Goal: Task Accomplishment & Management: Complete application form

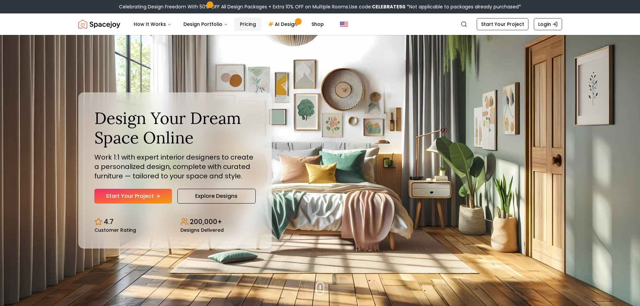
click at [253, 23] on link "Pricing" at bounding box center [248, 23] width 27 height 13
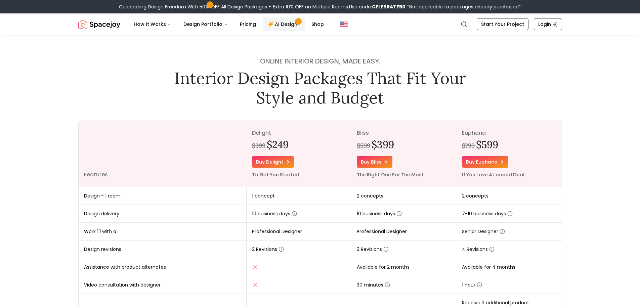
click at [275, 20] on link "AI Design" at bounding box center [284, 23] width 42 height 13
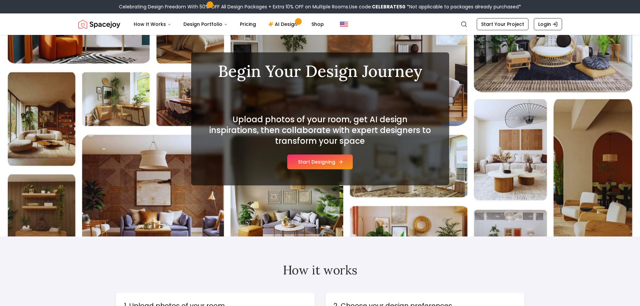
click at [327, 165] on button "Start Designing" at bounding box center [320, 162] width 66 height 15
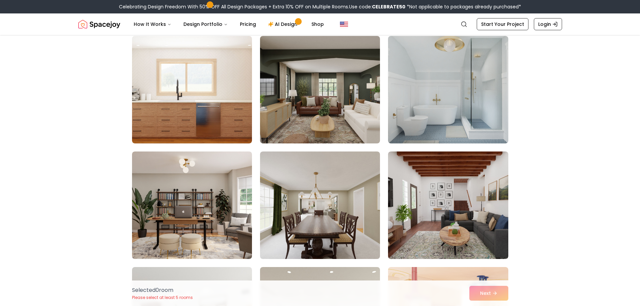
scroll to position [67, 0]
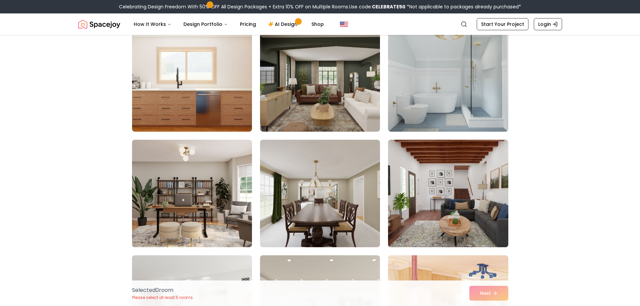
click at [445, 163] on img at bounding box center [448, 193] width 126 height 113
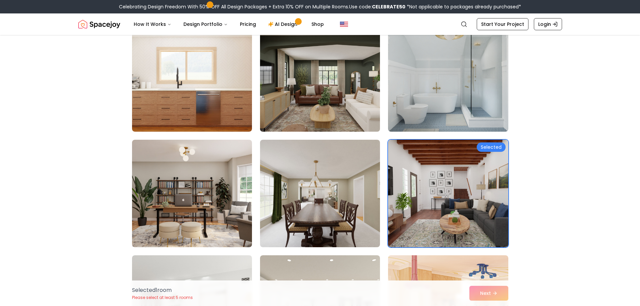
click at [361, 102] on img at bounding box center [320, 78] width 126 height 113
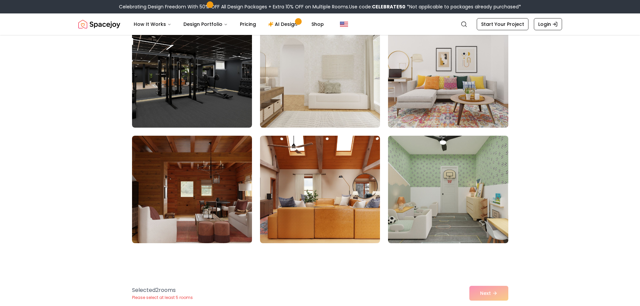
scroll to position [1008, 0]
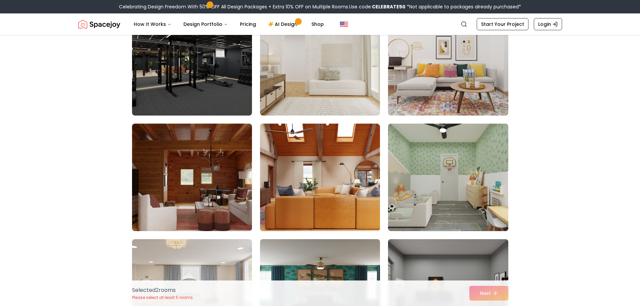
click at [349, 153] on img at bounding box center [320, 177] width 126 height 113
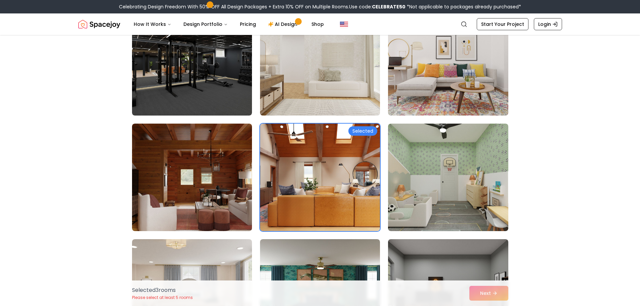
click at [355, 81] on img at bounding box center [320, 61] width 126 height 113
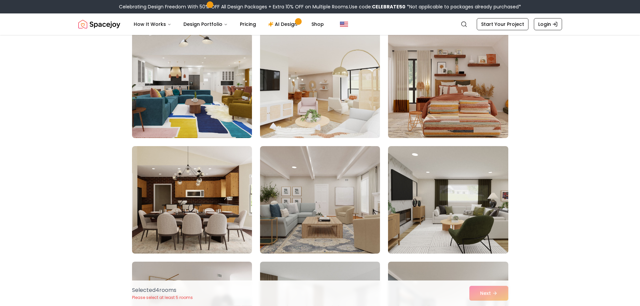
scroll to position [1344, 0]
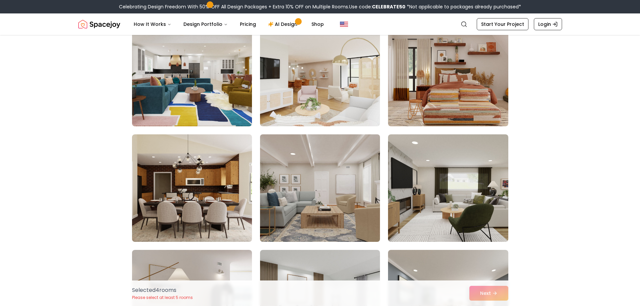
click at [360, 145] on img at bounding box center [320, 188] width 126 height 113
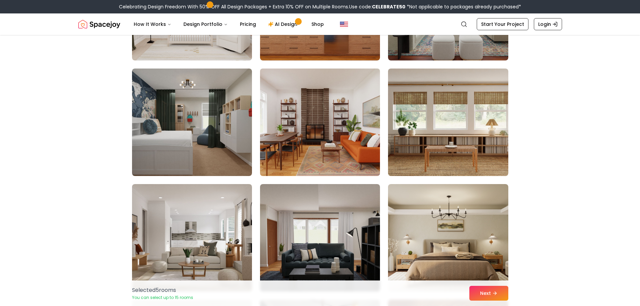
scroll to position [1848, 0]
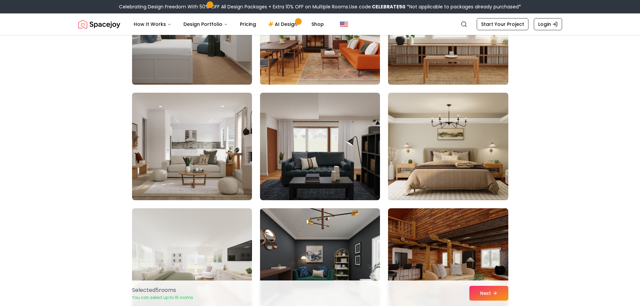
click at [478, 64] on img at bounding box center [448, 30] width 126 height 113
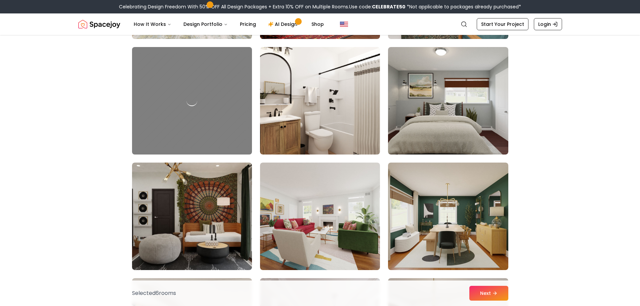
scroll to position [2554, 0]
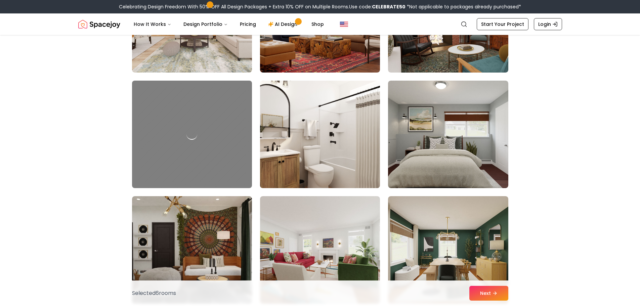
click at [352, 133] on img at bounding box center [320, 134] width 126 height 113
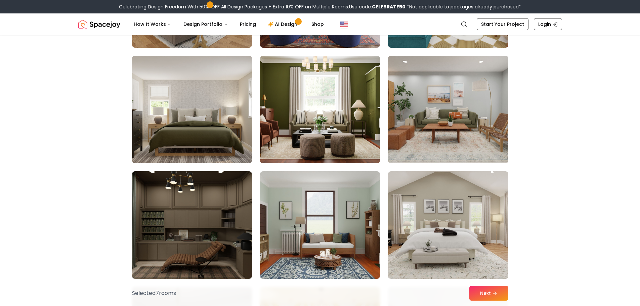
scroll to position [3158, 0]
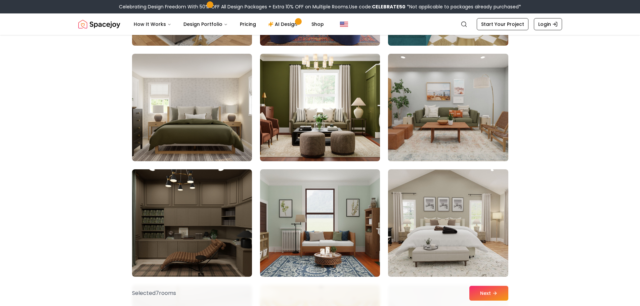
click at [474, 127] on img at bounding box center [448, 107] width 126 height 113
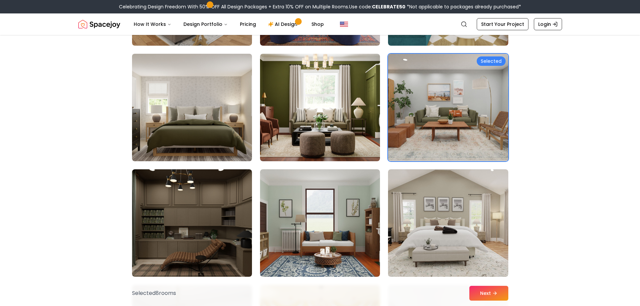
click at [229, 135] on img at bounding box center [192, 107] width 126 height 113
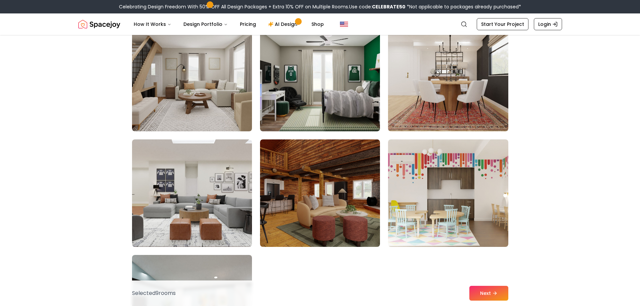
scroll to position [3662, 0]
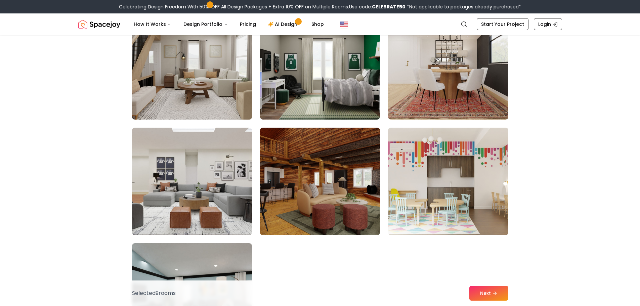
click at [229, 79] on img at bounding box center [192, 65] width 126 height 113
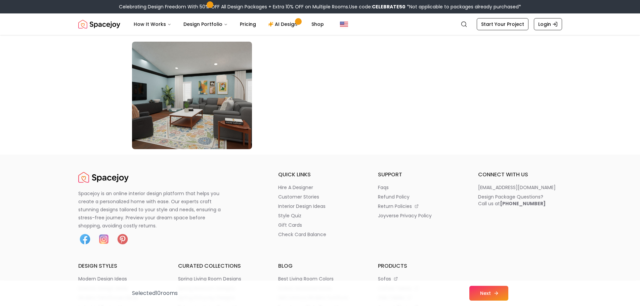
click at [487, 289] on button "Next" at bounding box center [488, 293] width 39 height 15
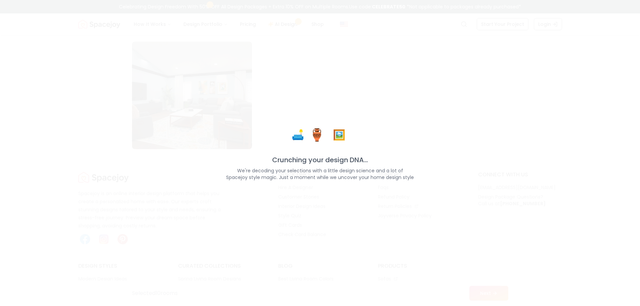
scroll to position [3864, 0]
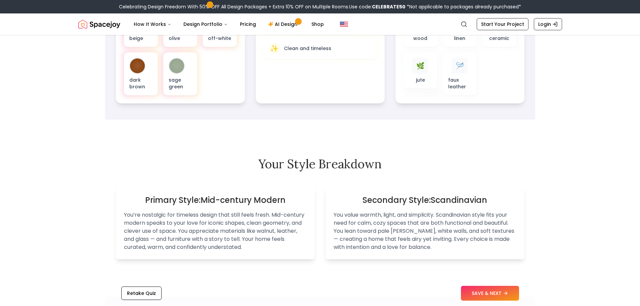
scroll to position [302, 0]
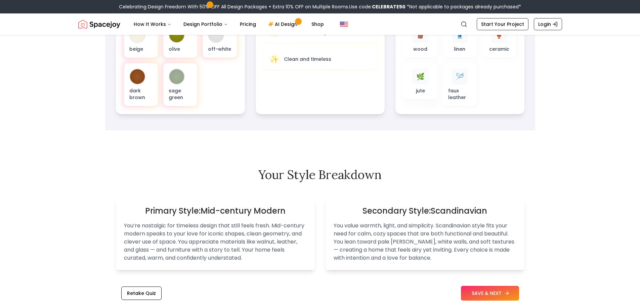
click at [486, 293] on button "SAVE & NEXT" at bounding box center [490, 293] width 58 height 15
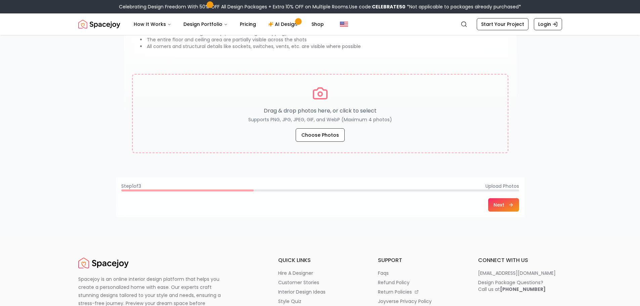
scroll to position [34, 0]
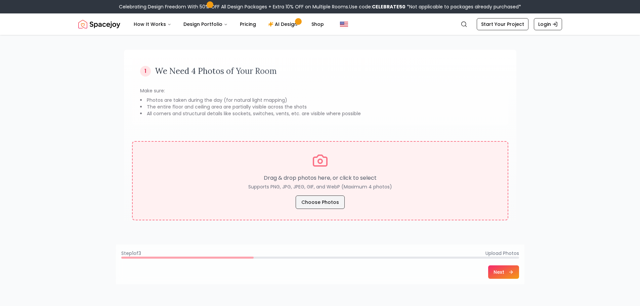
click at [327, 206] on button "Choose Photos" at bounding box center [320, 202] width 49 height 13
